Goal: Check status: Check status

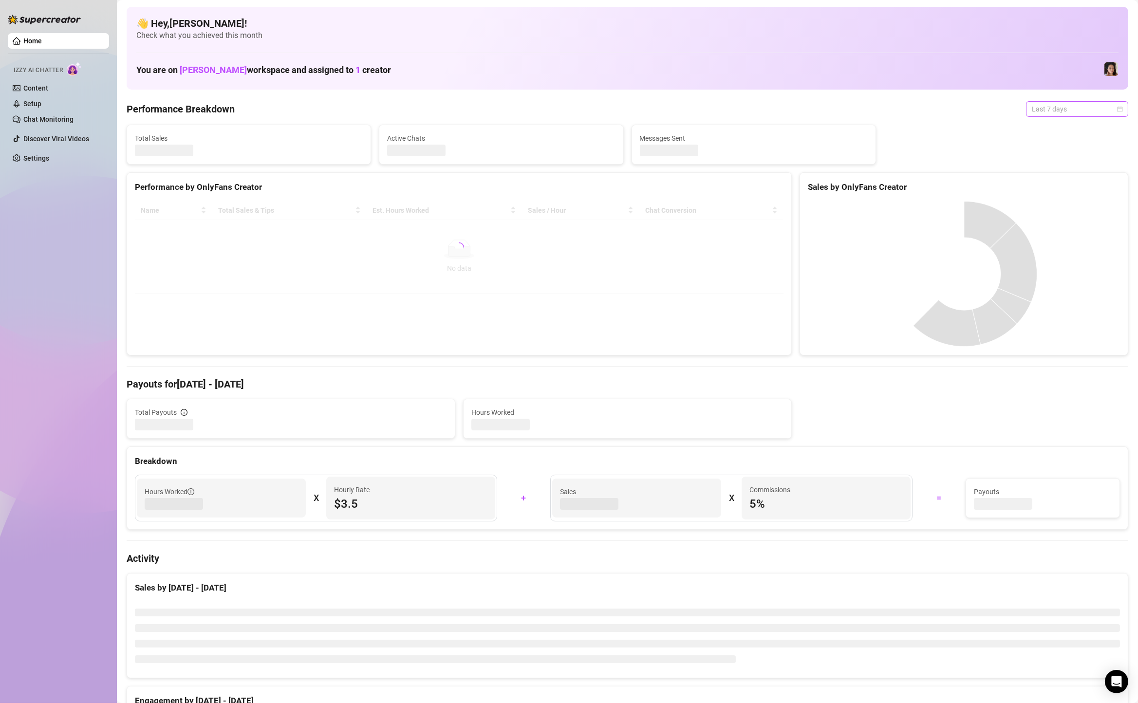
click at [1042, 106] on span "Last 7 days" at bounding box center [1077, 109] width 91 height 15
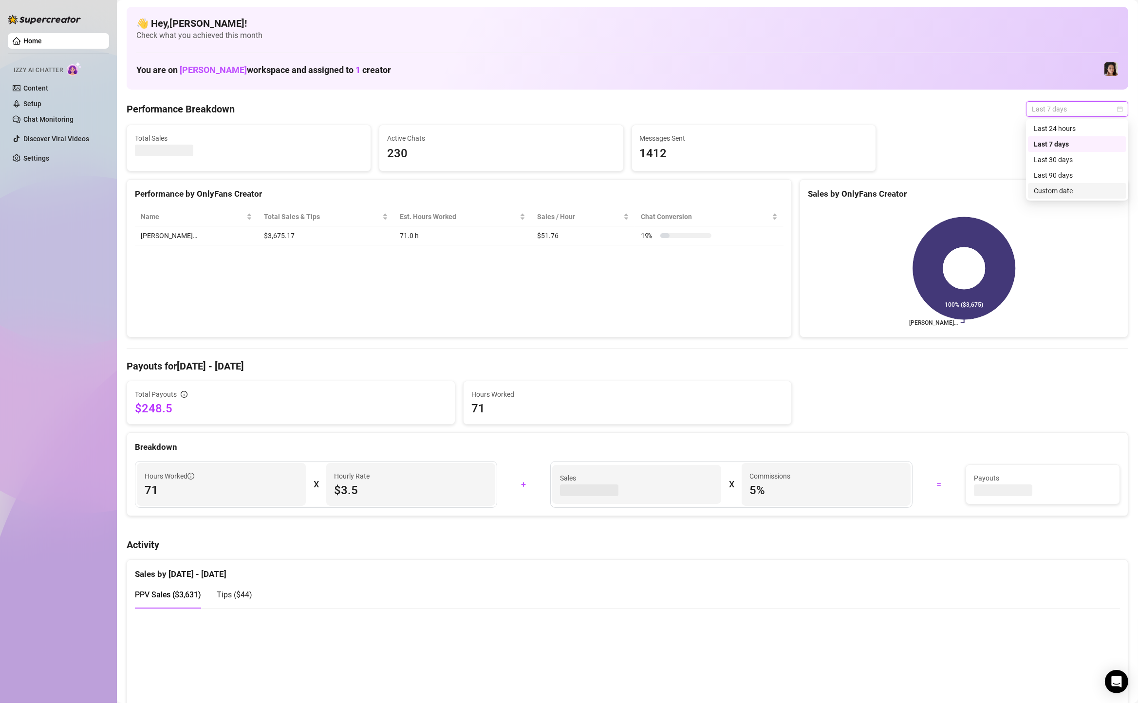
click at [1034, 192] on div "Custom date" at bounding box center [1077, 191] width 87 height 11
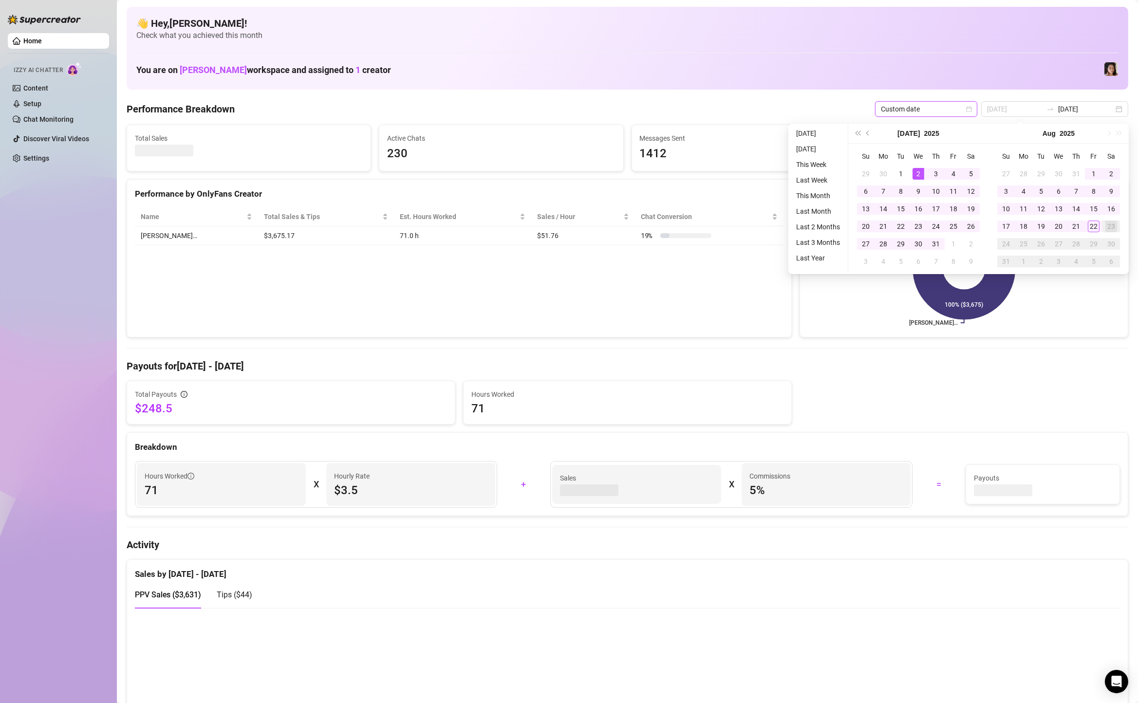
type input "[DATE]"
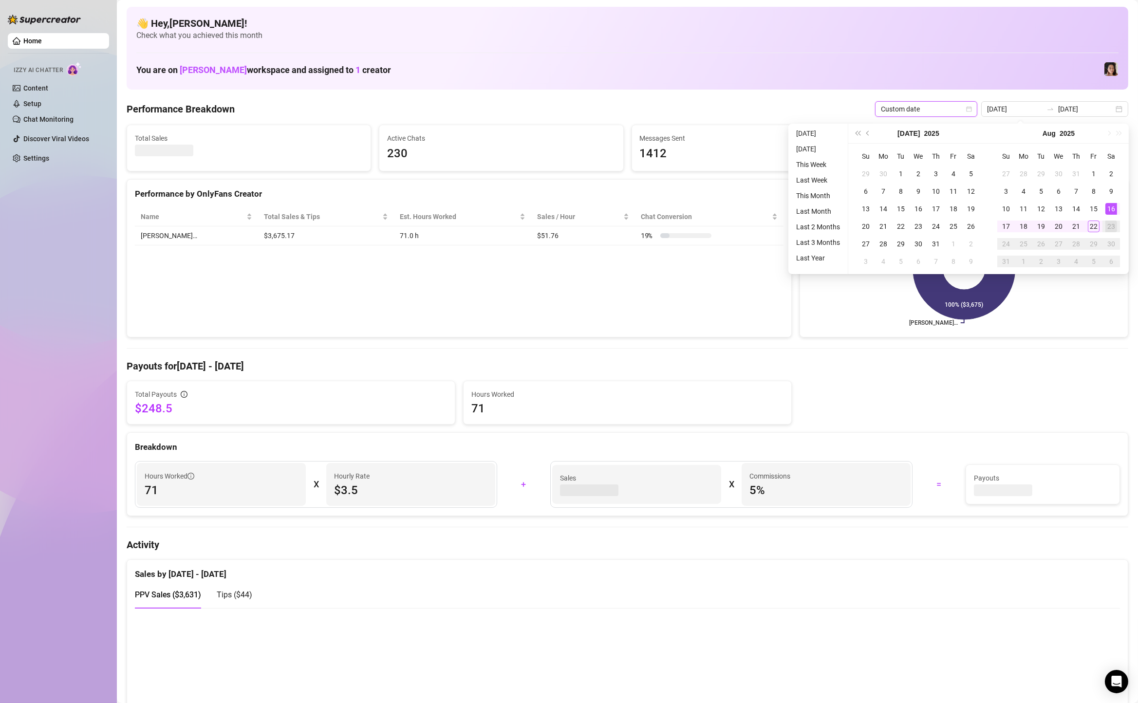
type input "[DATE]"
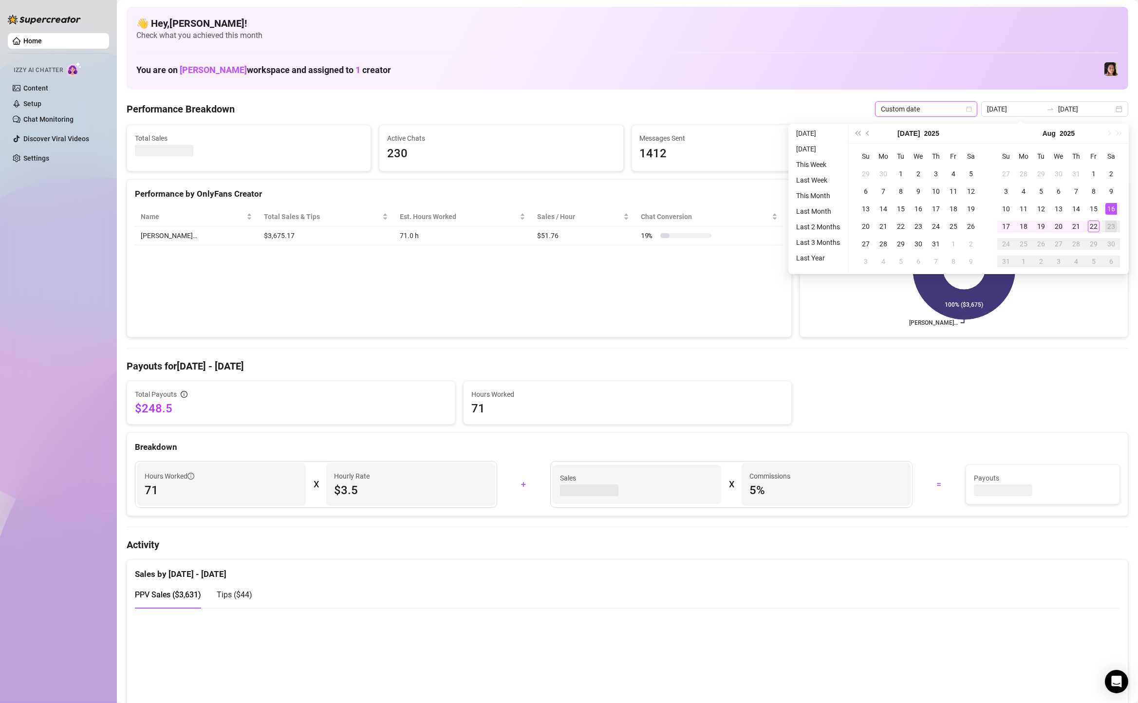
type input "[DATE]"
click at [819, 132] on li "[DATE]" at bounding box center [819, 134] width 52 height 12
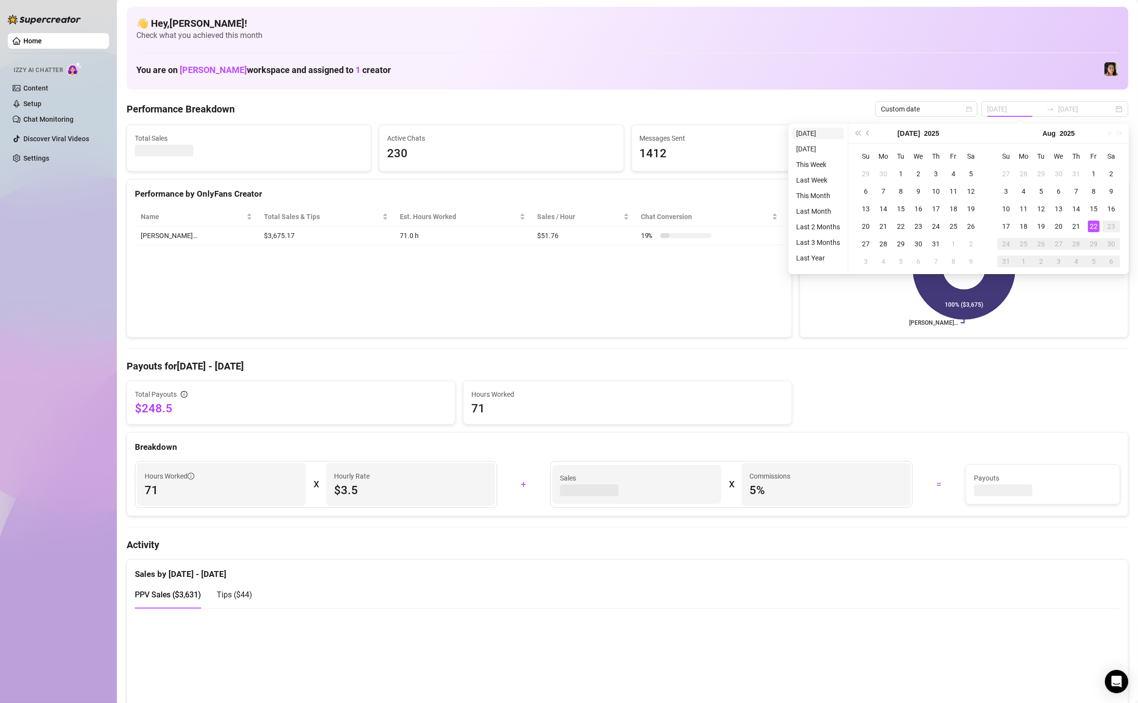
type input "[DATE]"
